Goal: Information Seeking & Learning: Learn about a topic

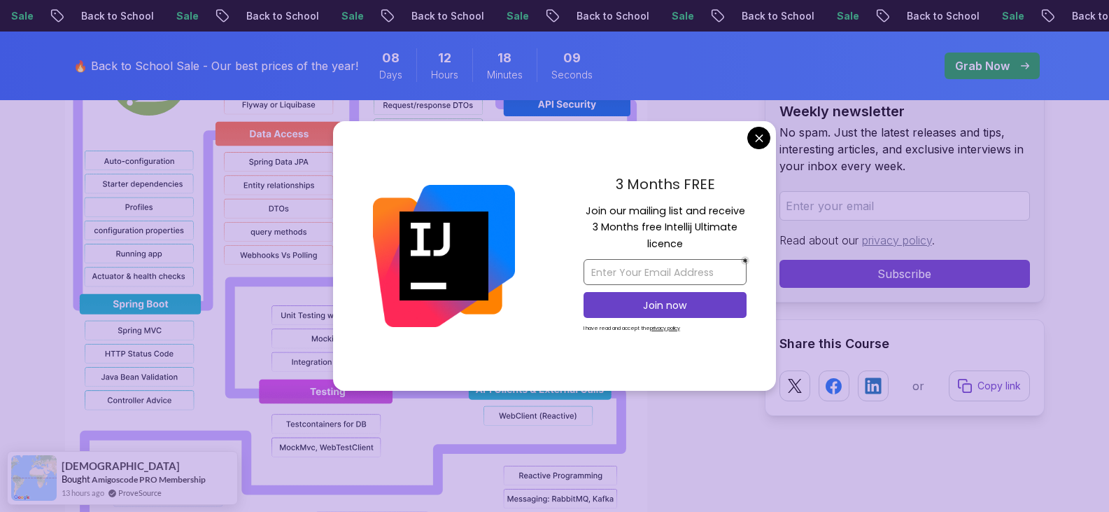
scroll to position [1190, 0]
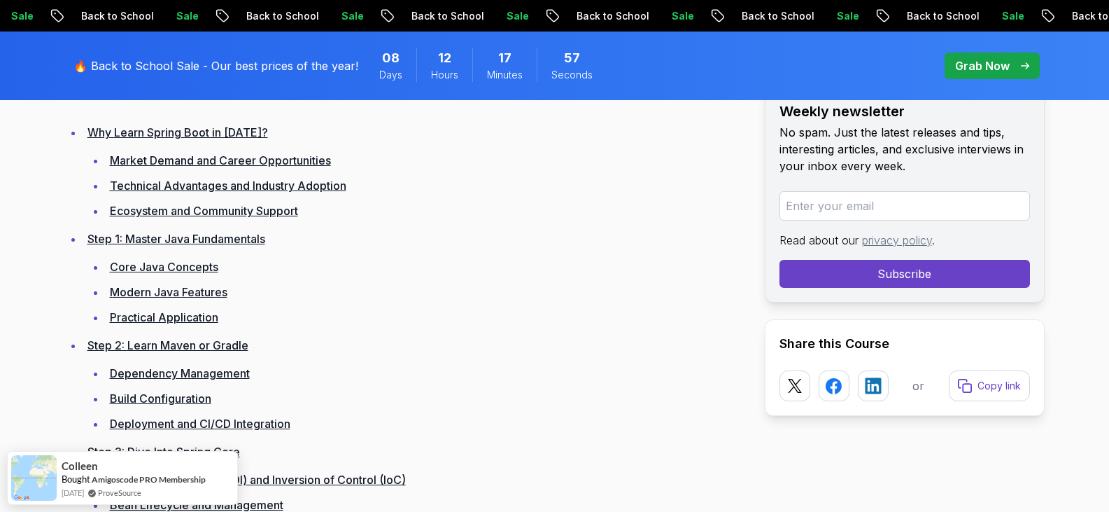
scroll to position [1890, 0]
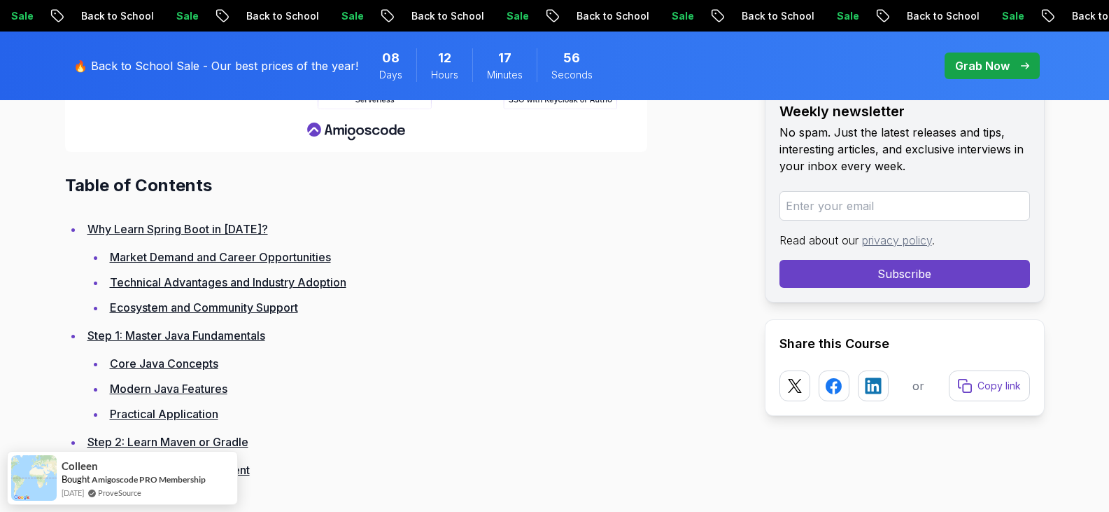
click at [191, 234] on link "Why Learn Spring Boot in 2025?" at bounding box center [177, 229] width 181 height 14
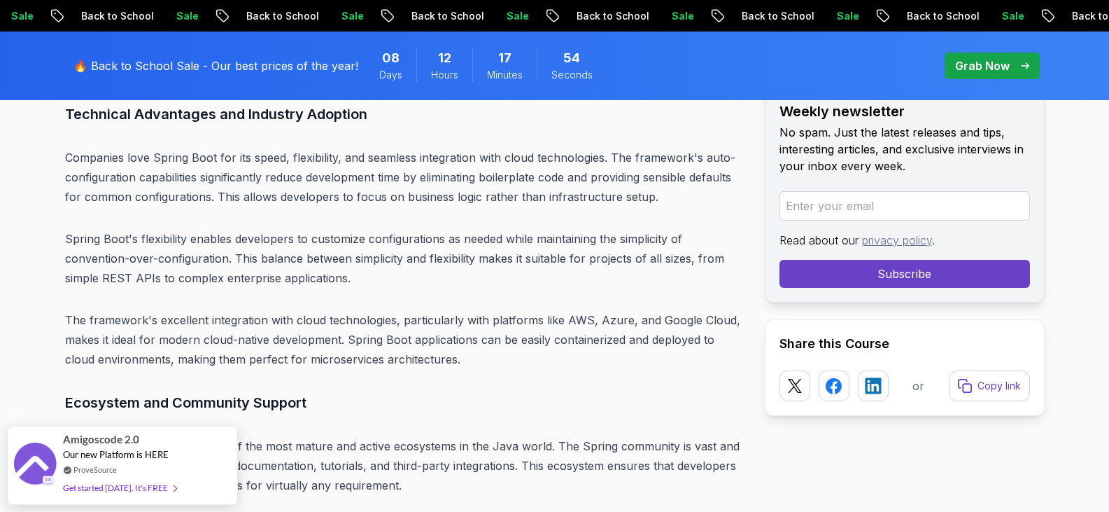
scroll to position [4053, 0]
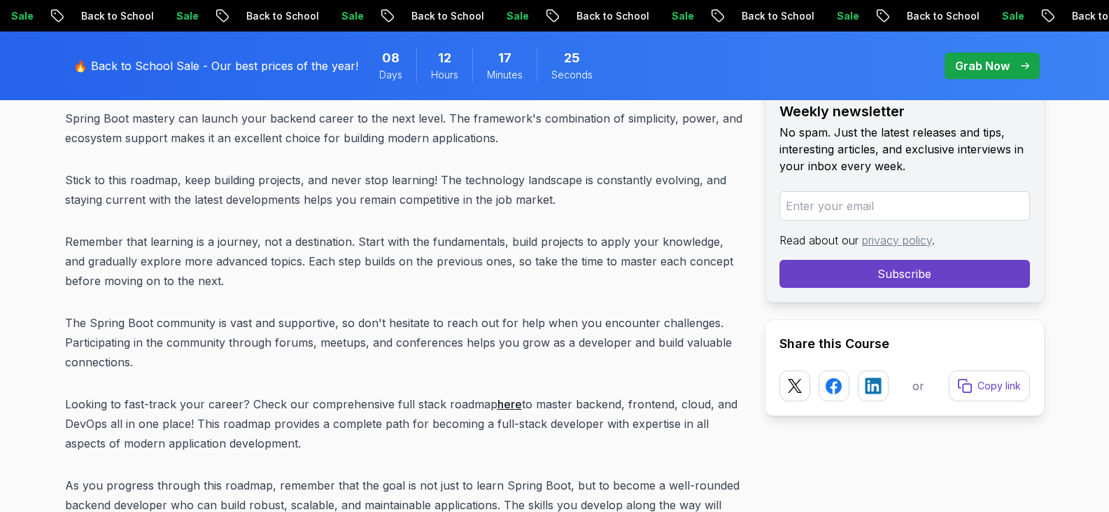
scroll to position [17699, 0]
click at [507, 398] on link "here" at bounding box center [510, 405] width 24 height 14
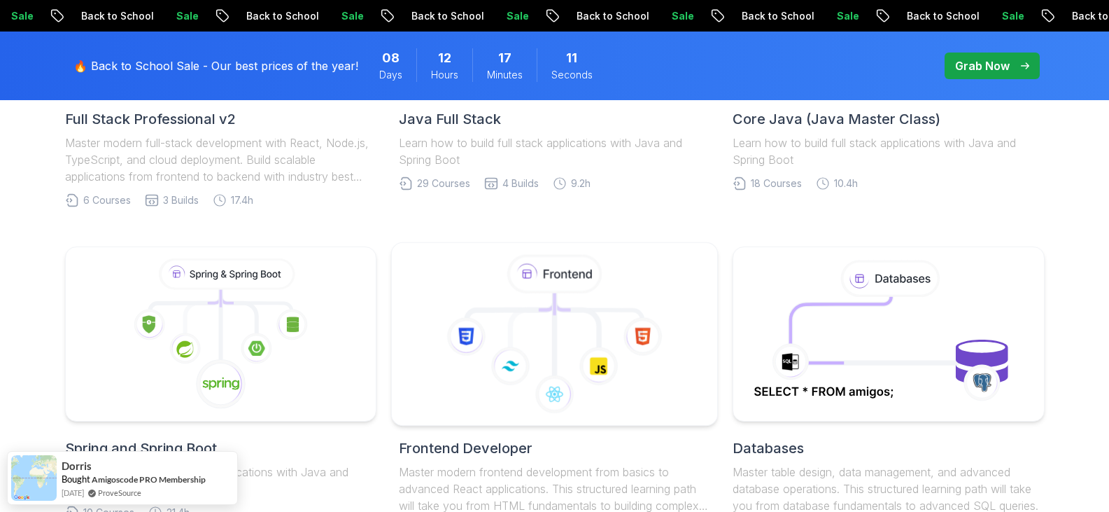
scroll to position [350, 0]
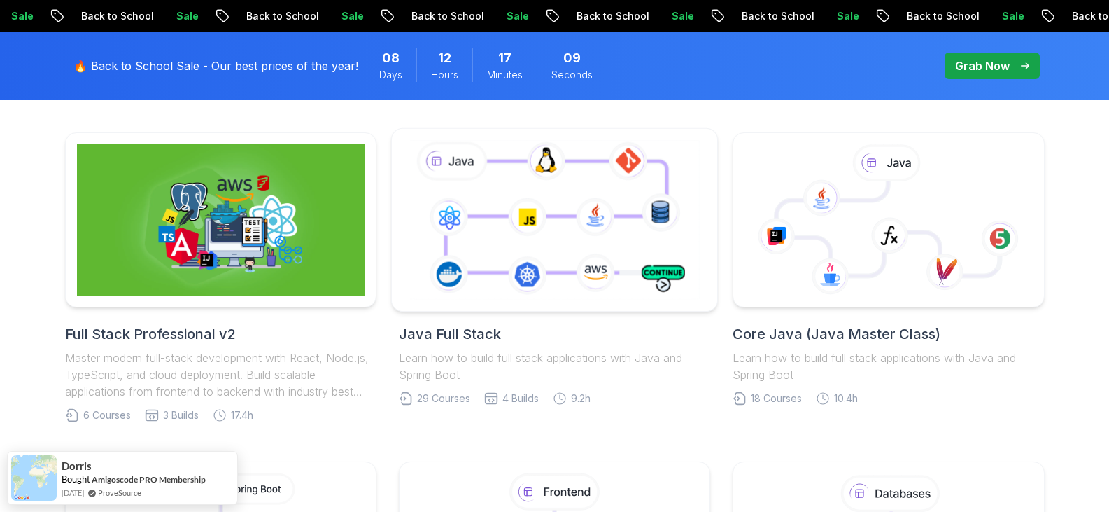
click at [565, 272] on icon at bounding box center [555, 219] width 296 height 164
click at [586, 230] on icon at bounding box center [555, 219] width 296 height 164
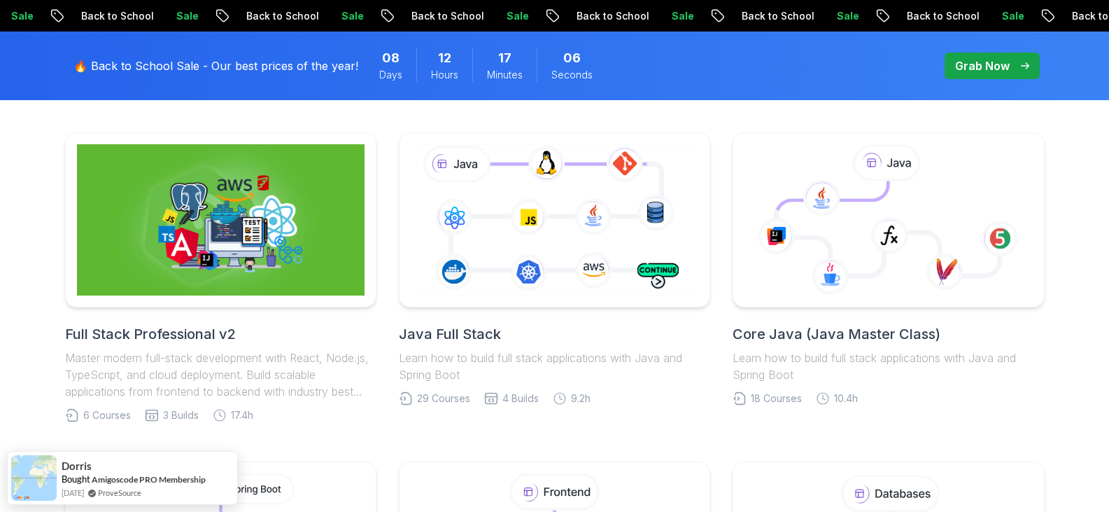
click at [459, 334] on h2 "Java Full Stack" at bounding box center [554, 334] width 311 height 20
click at [461, 332] on h2 "Java Full Stack" at bounding box center [554, 334] width 311 height 20
click at [462, 333] on h2 "Java Full Stack" at bounding box center [554, 334] width 311 height 20
click at [463, 334] on h2 "Java Full Stack" at bounding box center [554, 334] width 311 height 20
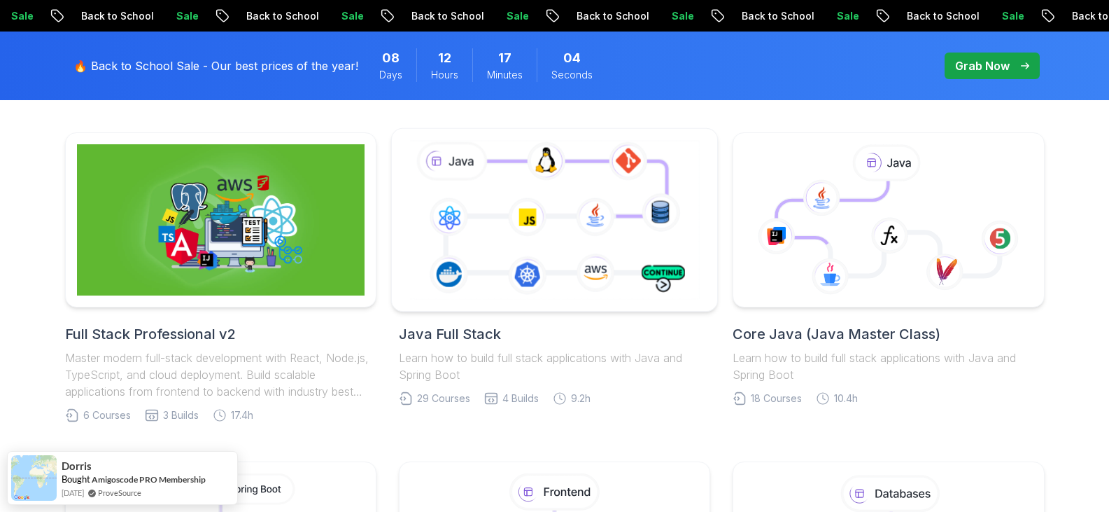
click at [620, 269] on icon at bounding box center [555, 219] width 296 height 164
click at [625, 267] on icon at bounding box center [555, 219] width 296 height 164
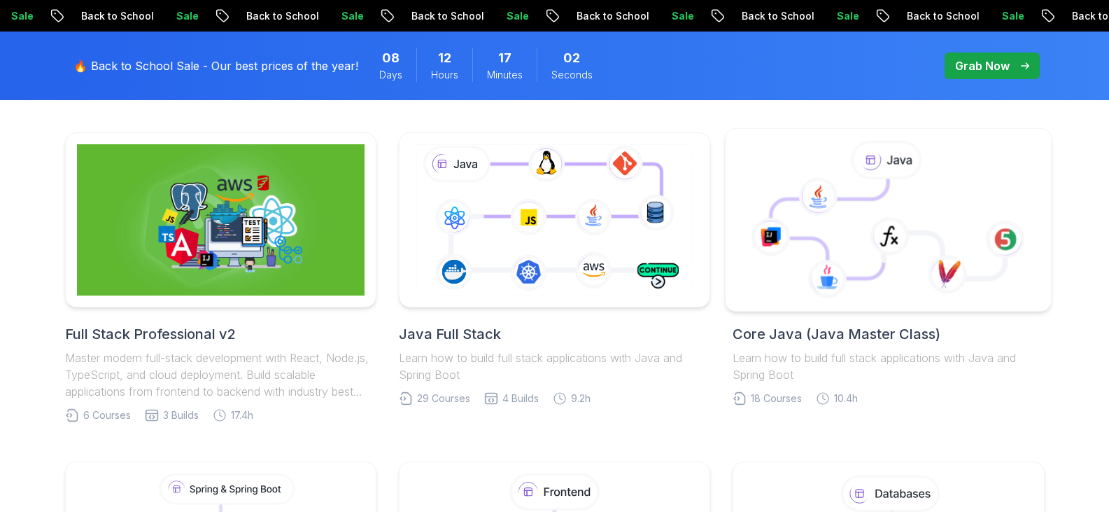
click at [861, 260] on icon at bounding box center [830, 228] width 118 height 99
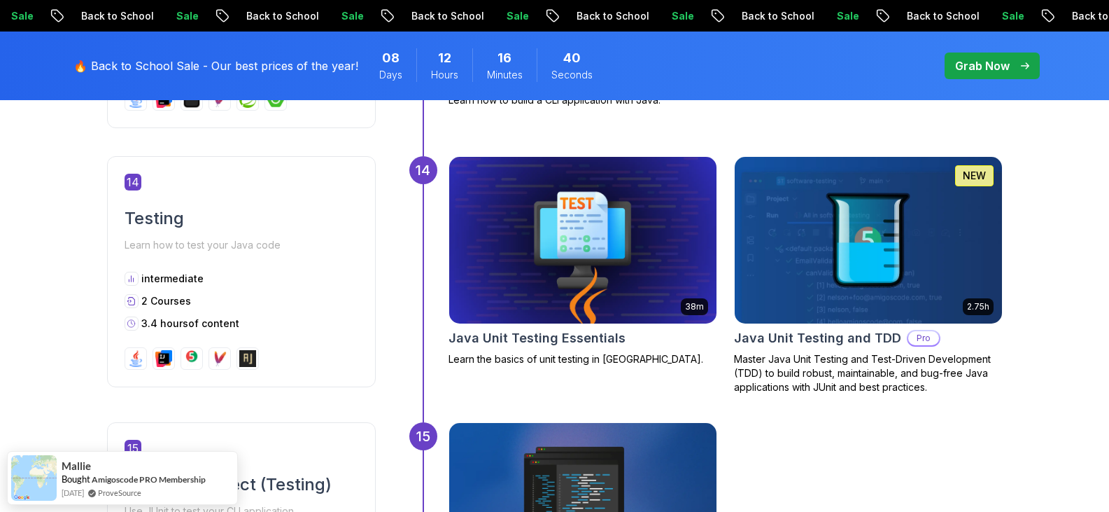
scroll to position [4619, 0]
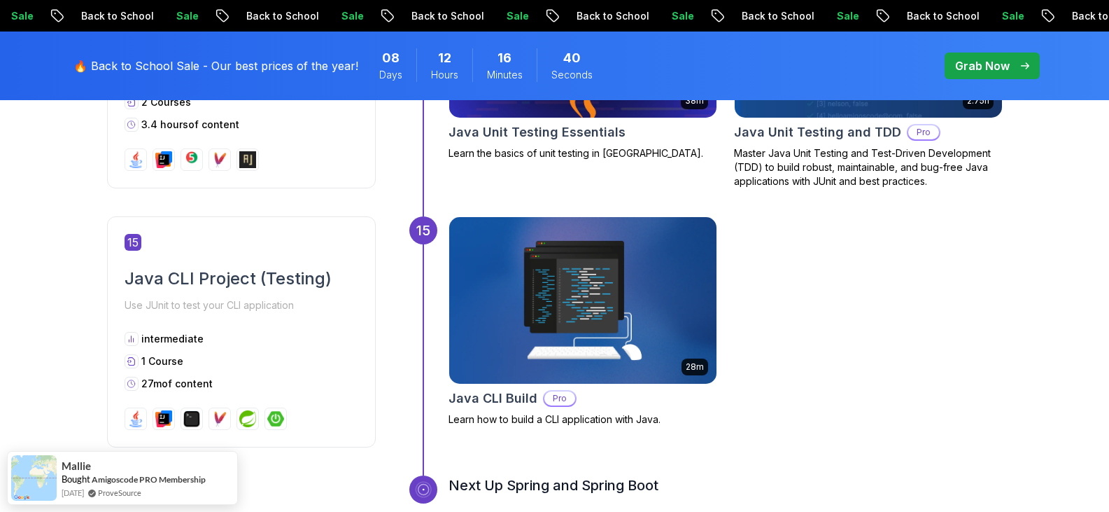
click at [542, 283] on img at bounding box center [582, 300] width 281 height 175
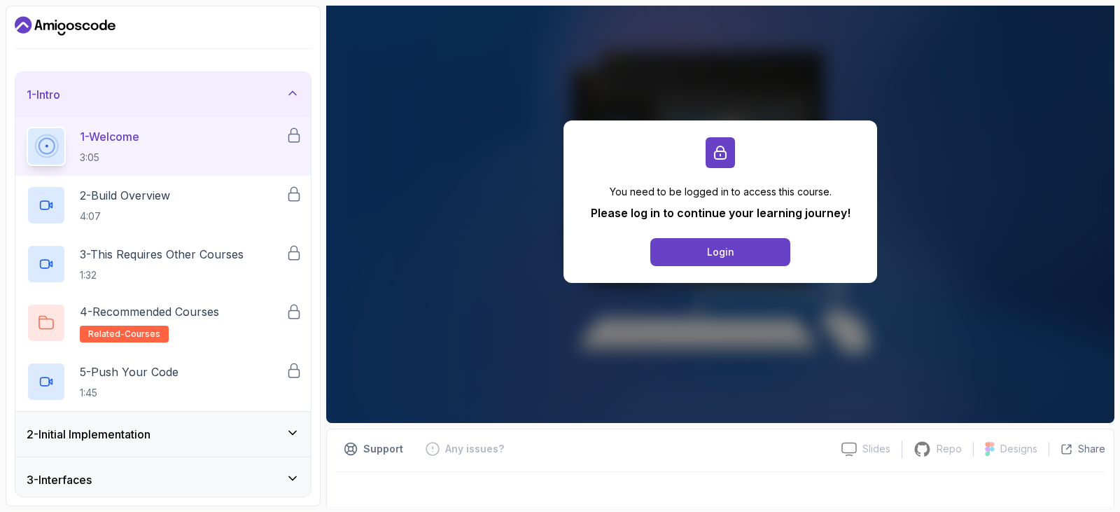
scroll to position [140, 0]
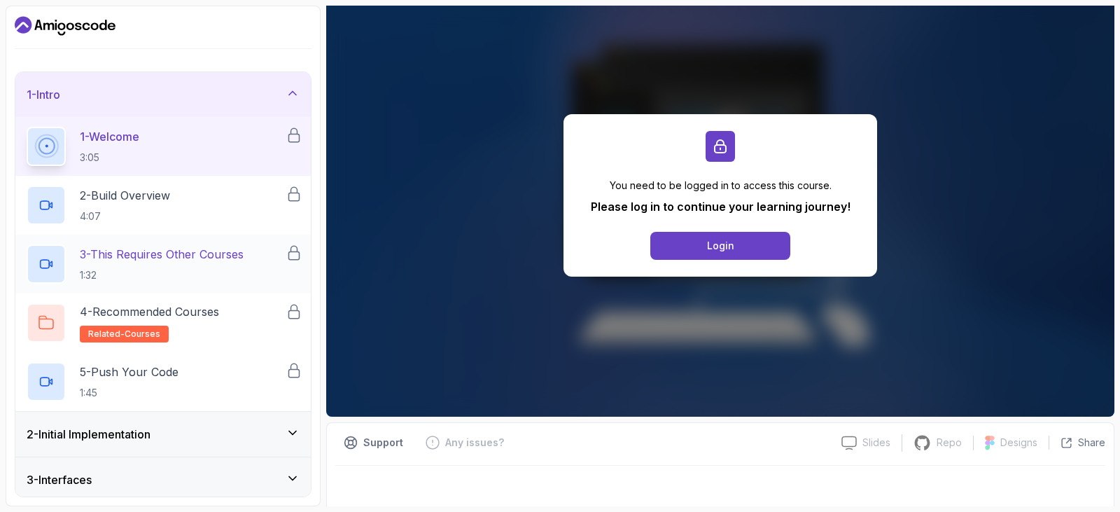
click at [134, 257] on p "3 - This Requires Other Courses" at bounding box center [162, 254] width 164 height 17
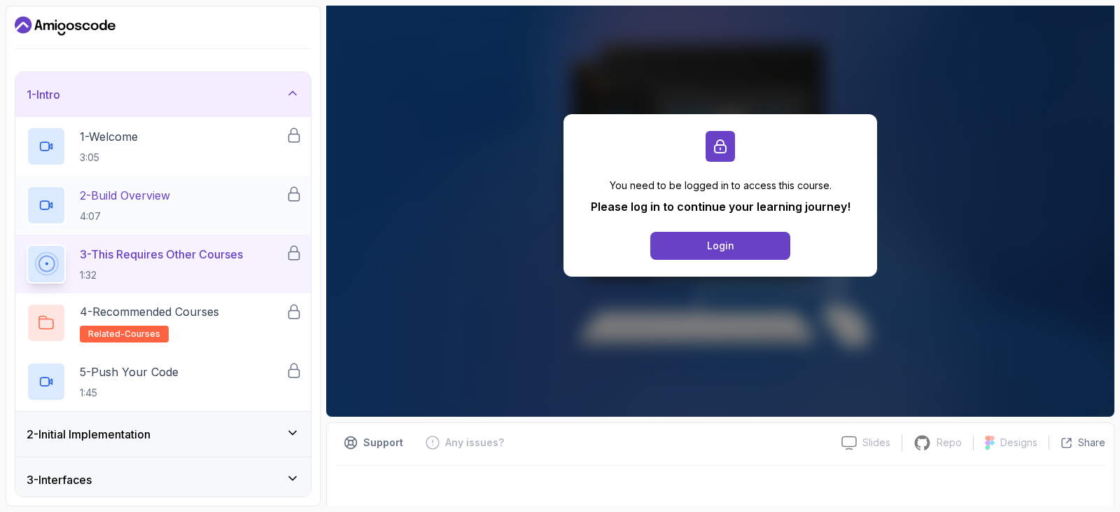
scroll to position [324, 0]
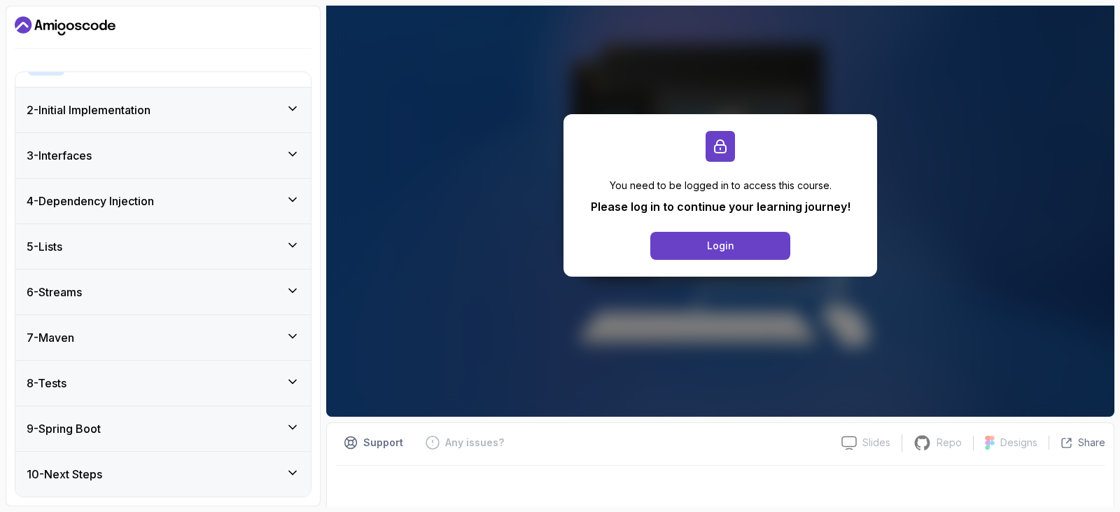
click at [179, 155] on div "3 - Interfaces" at bounding box center [163, 155] width 273 height 17
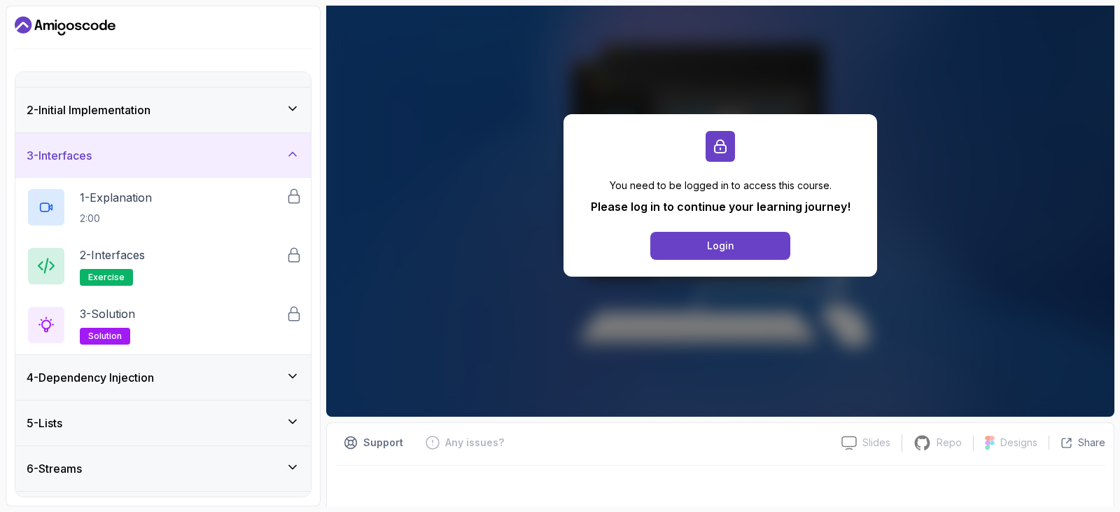
click at [186, 153] on div "3 - Interfaces" at bounding box center [163, 155] width 273 height 17
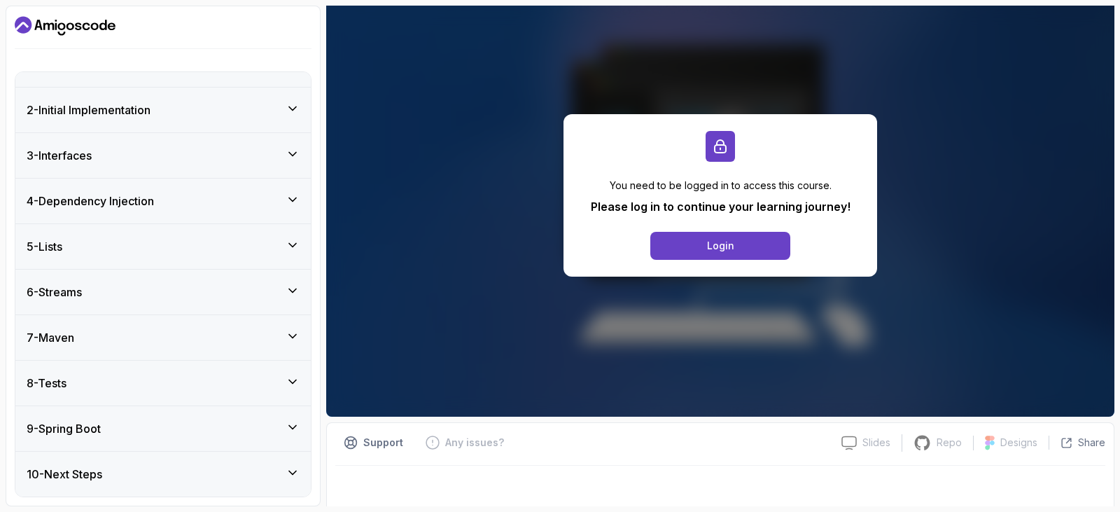
click at [83, 417] on div "9 - Spring Boot" at bounding box center [162, 428] width 295 height 45
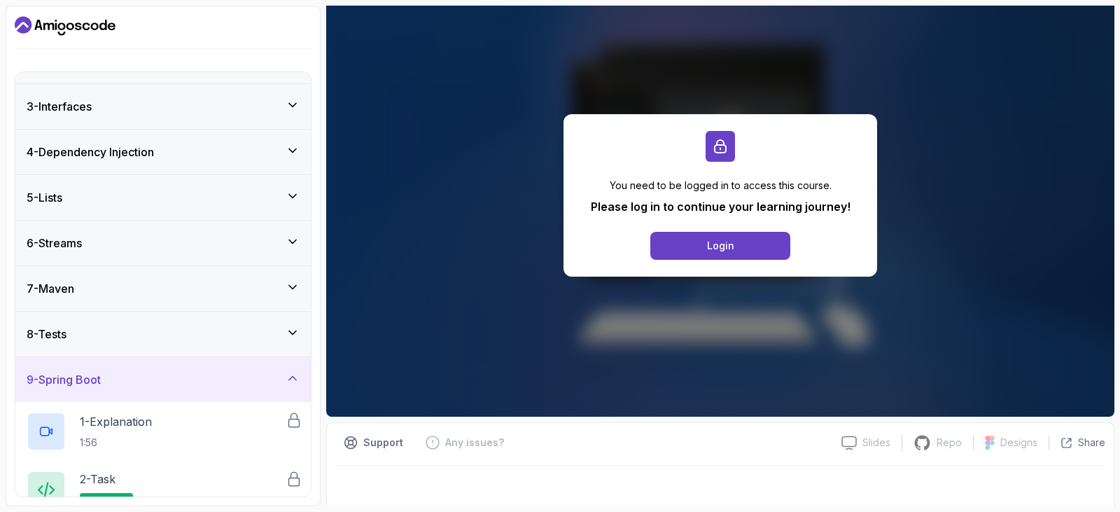
scroll to position [0, 0]
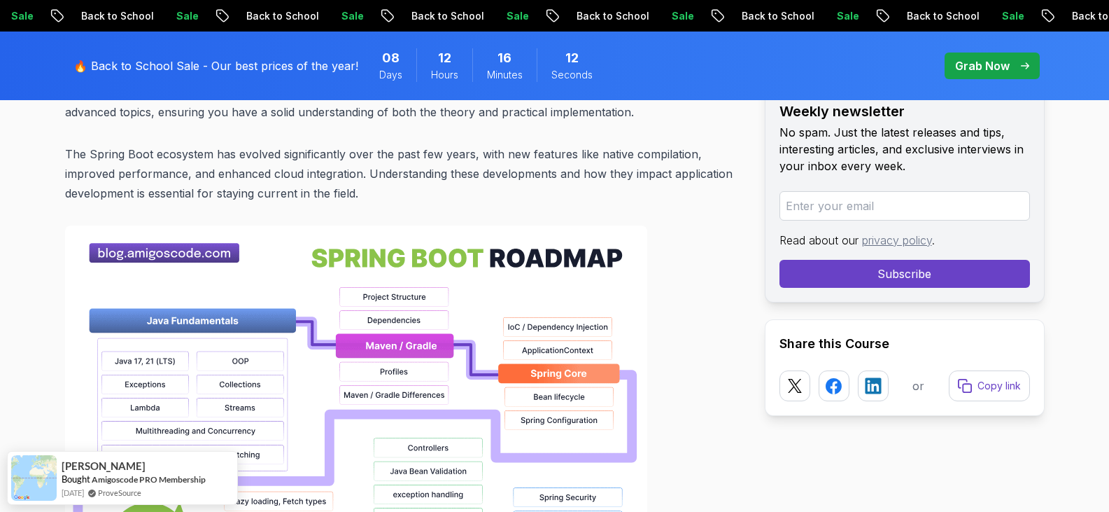
scroll to position [980, 0]
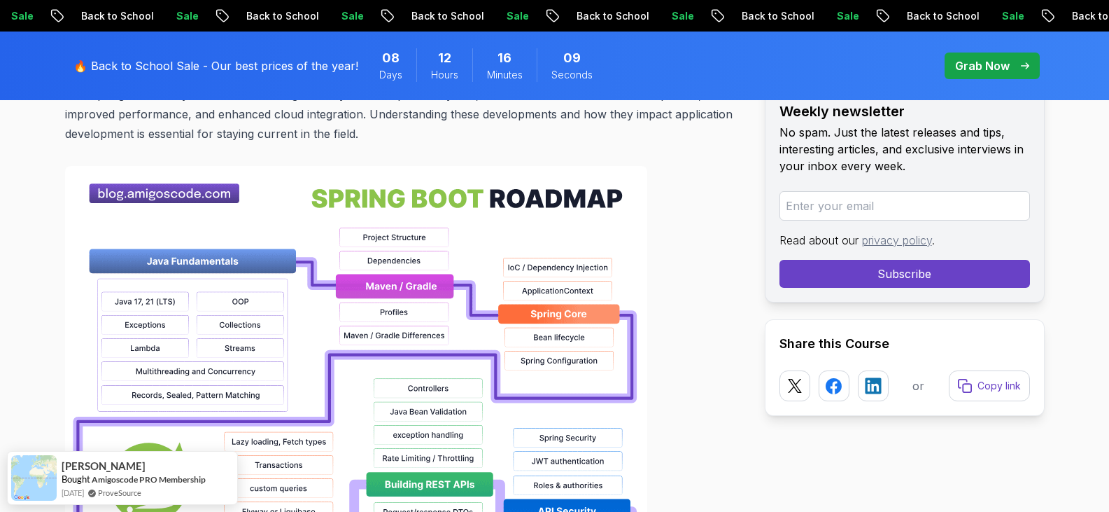
drag, startPoint x: 413, startPoint y: 304, endPoint x: 380, endPoint y: 322, distance: 37.6
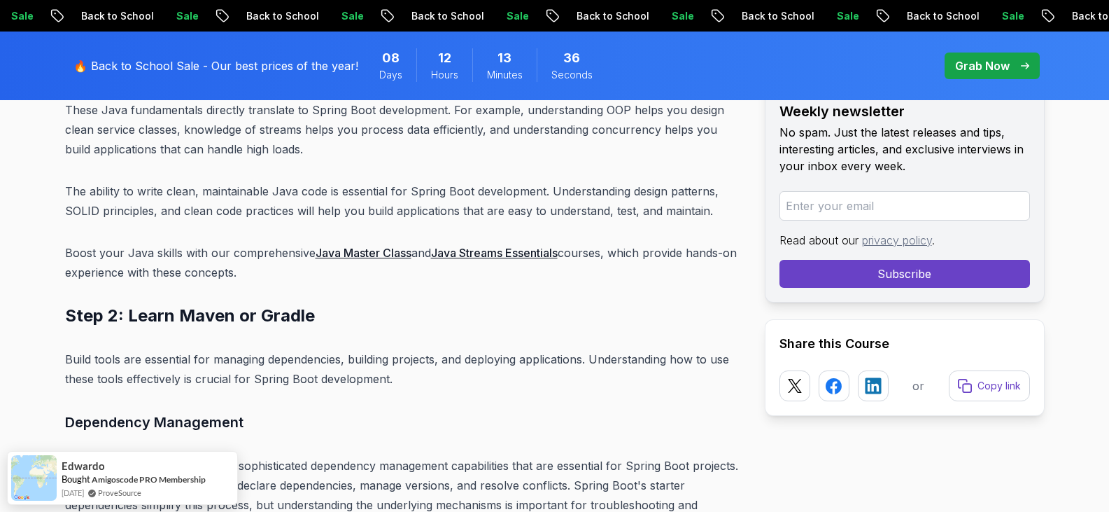
scroll to position [5524, 0]
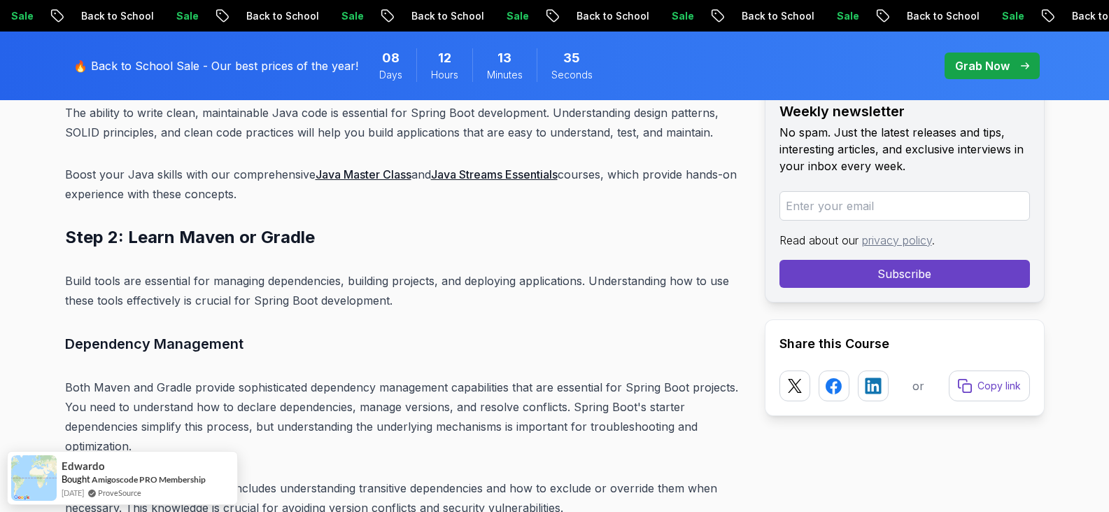
drag, startPoint x: 544, startPoint y: 365, endPoint x: 552, endPoint y: 153, distance: 212.9
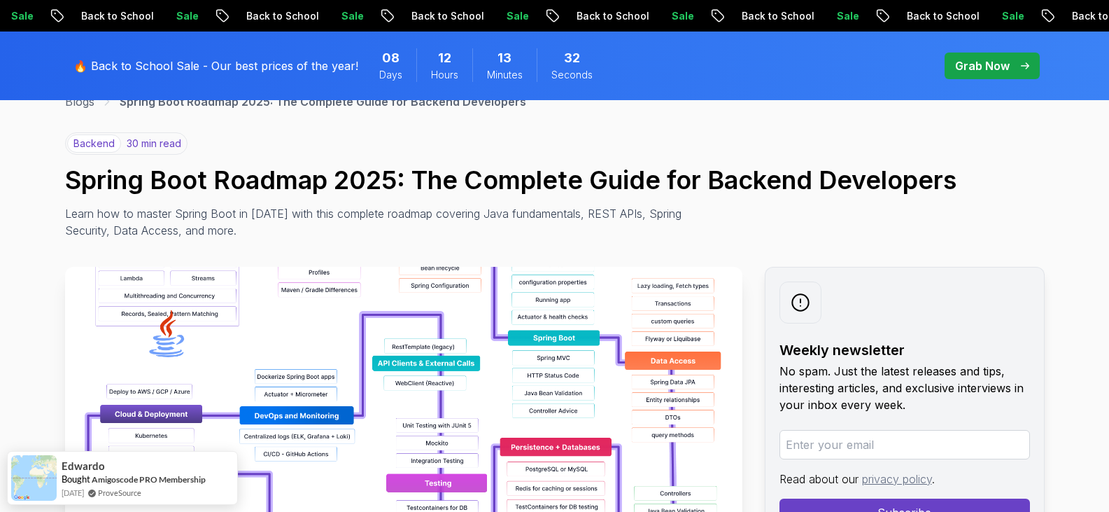
scroll to position [0, 0]
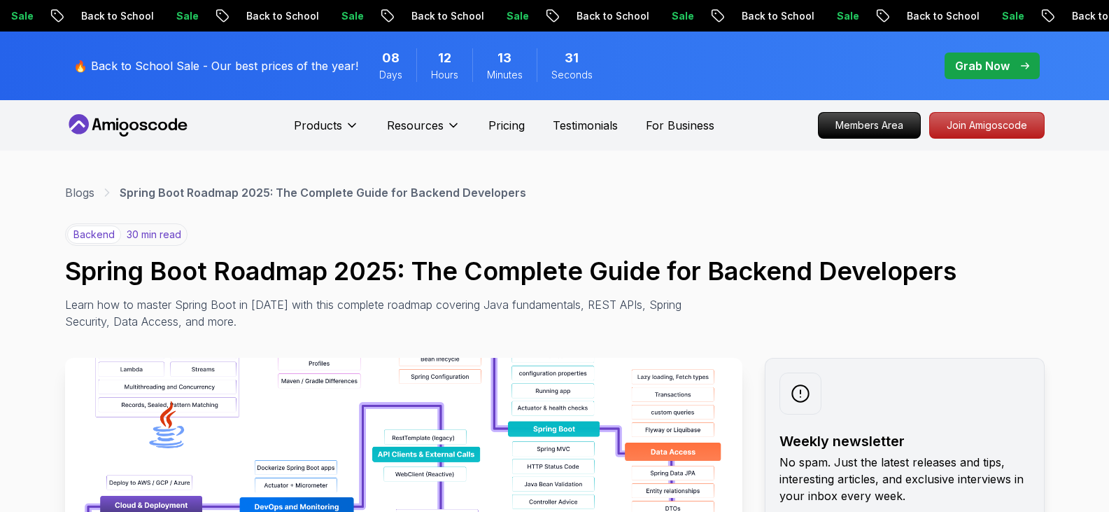
click at [281, 64] on p "🔥 Back to School Sale - Our best prices of the year!" at bounding box center [215, 65] width 285 height 17
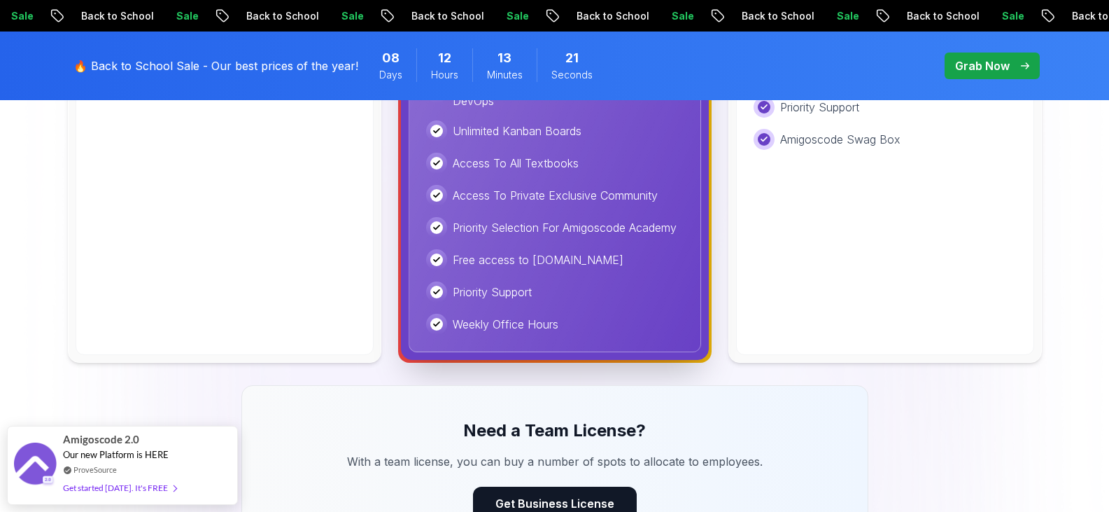
scroll to position [840, 0]
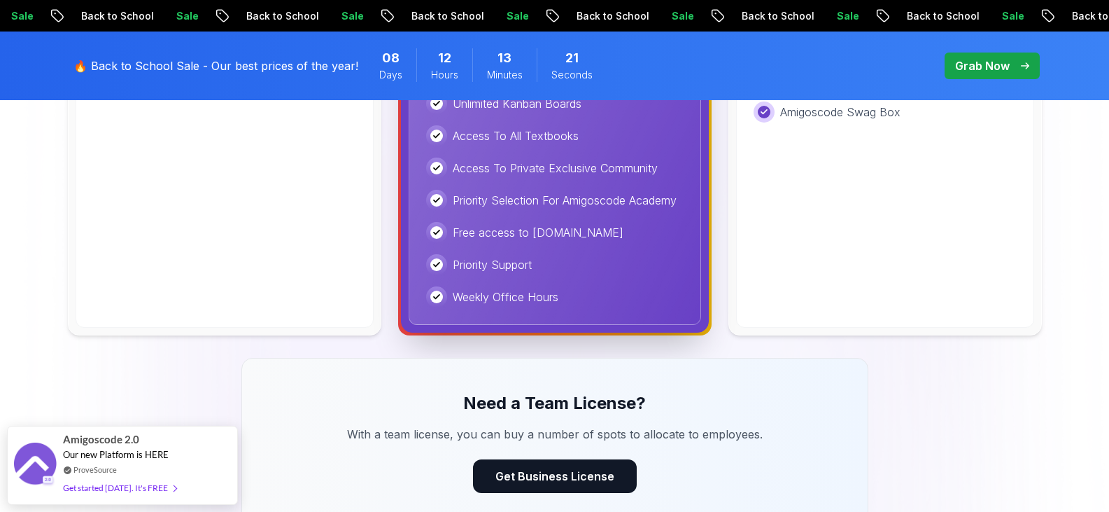
click at [844, 233] on div "Lifetime One-time payment for lifetime access to all current and future courses…" at bounding box center [885, 3] width 298 height 648
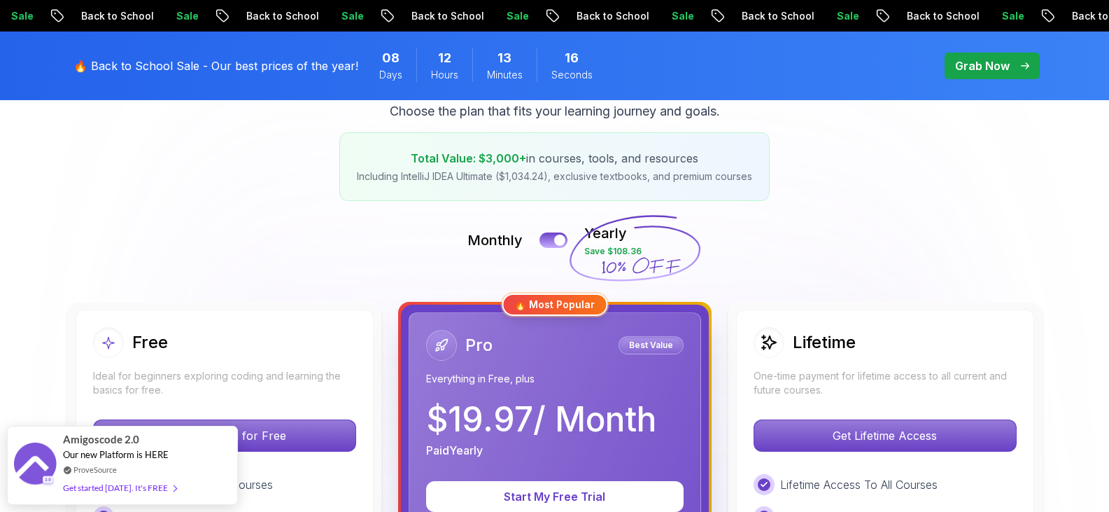
scroll to position [420, 0]
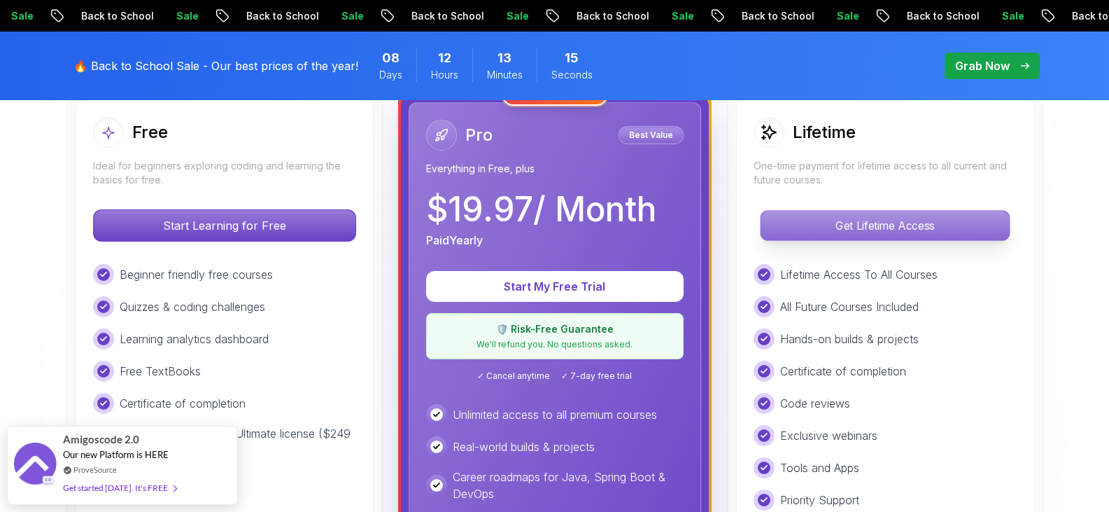
click at [871, 227] on p "Get Lifetime Access" at bounding box center [885, 225] width 248 height 29
